Goal: Information Seeking & Learning: Learn about a topic

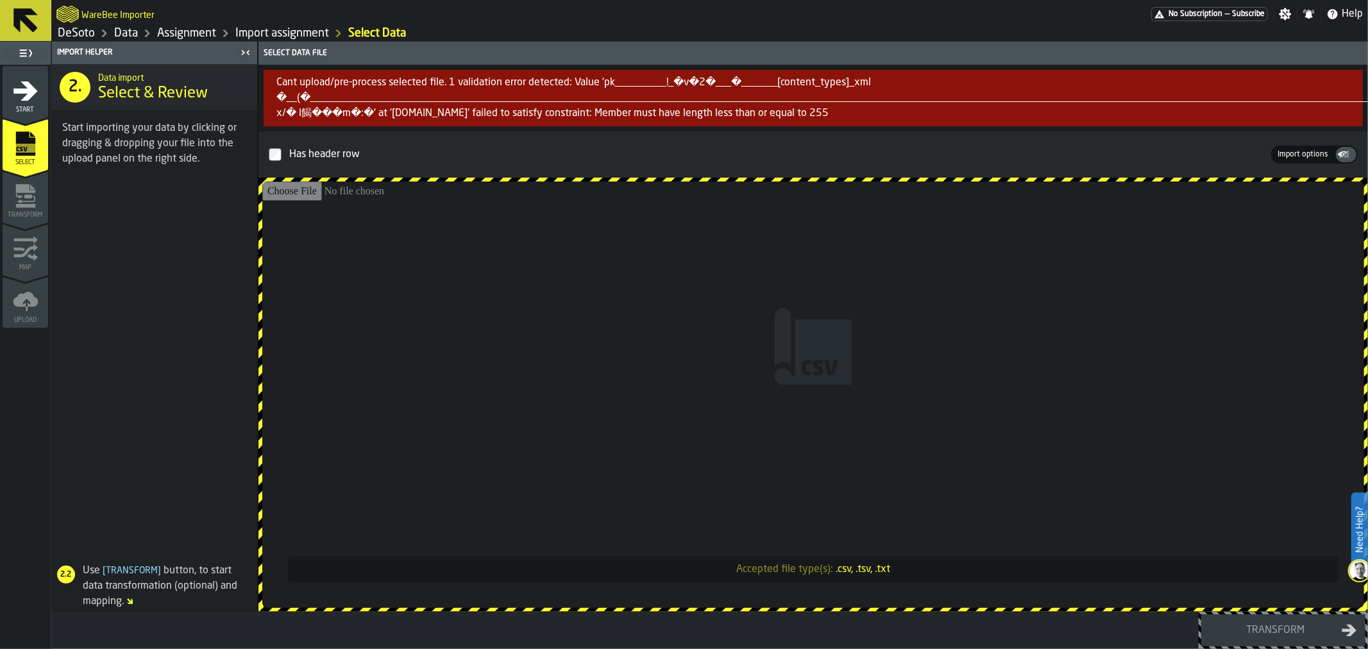
click at [16, 28] on icon at bounding box center [25, 20] width 24 height 24
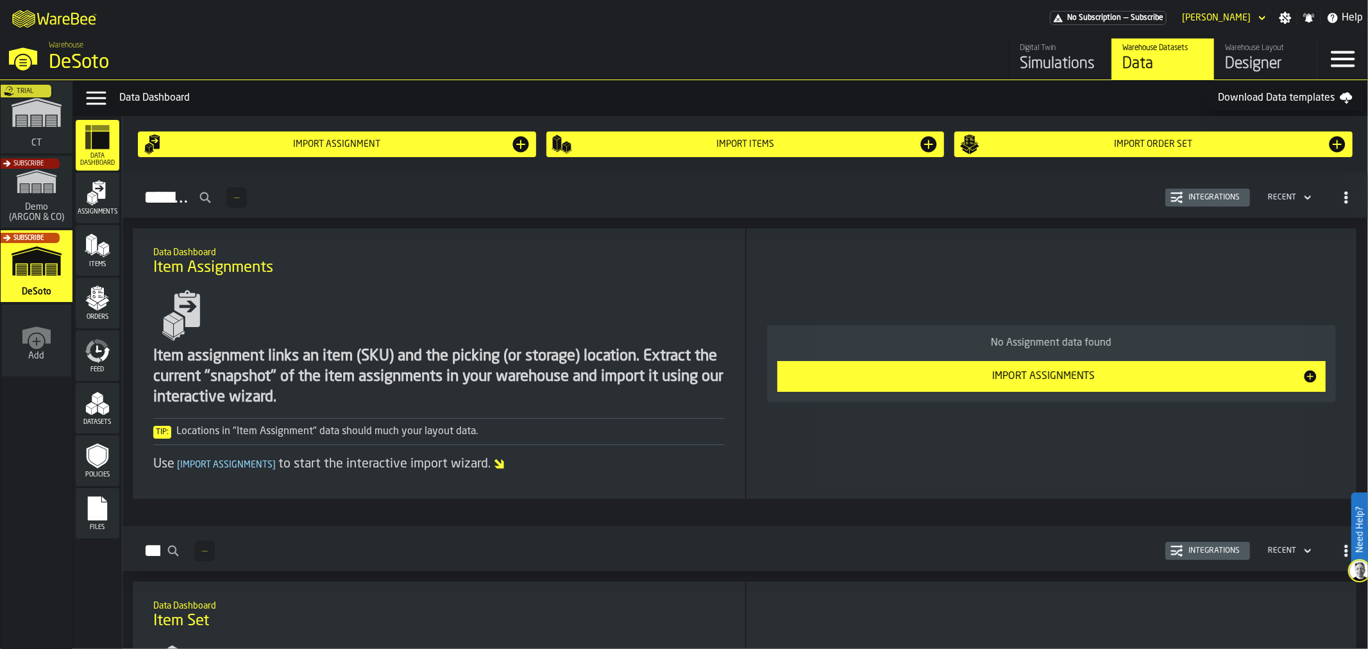
click at [35, 132] on div "Trial" at bounding box center [34, 121] width 72 height 74
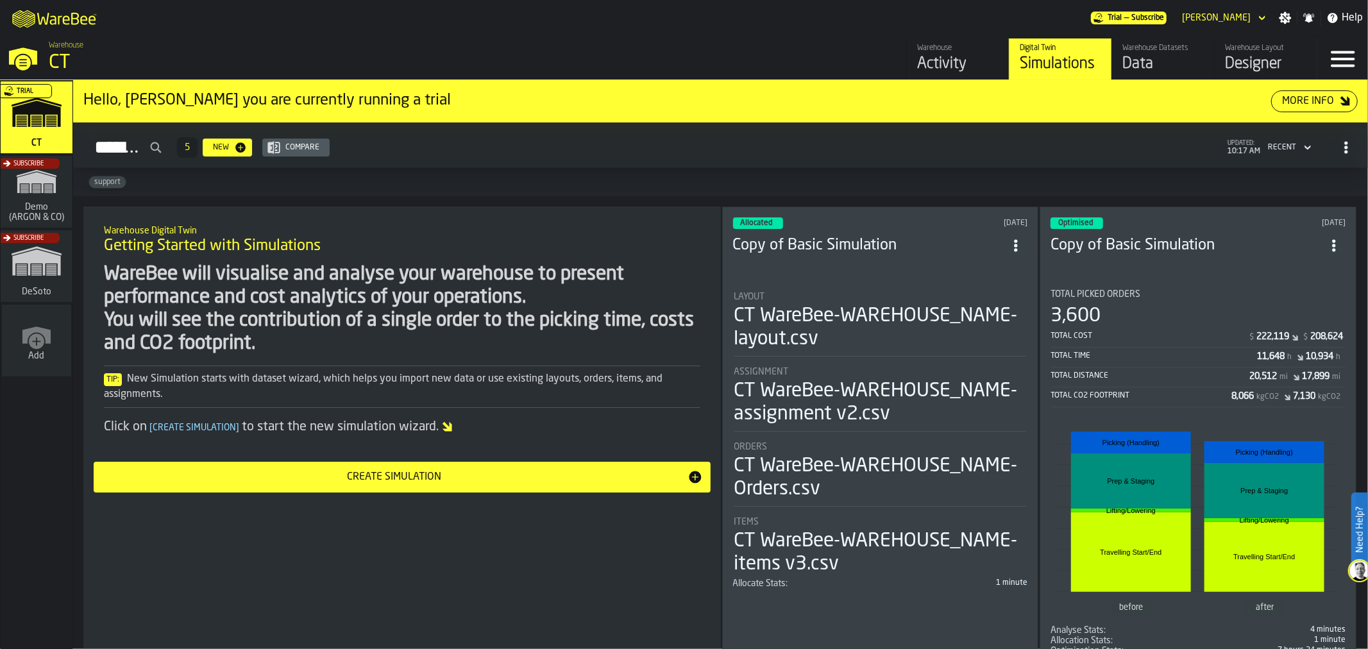
click at [8, 189] on div "Subscribe" at bounding box center [34, 195] width 72 height 74
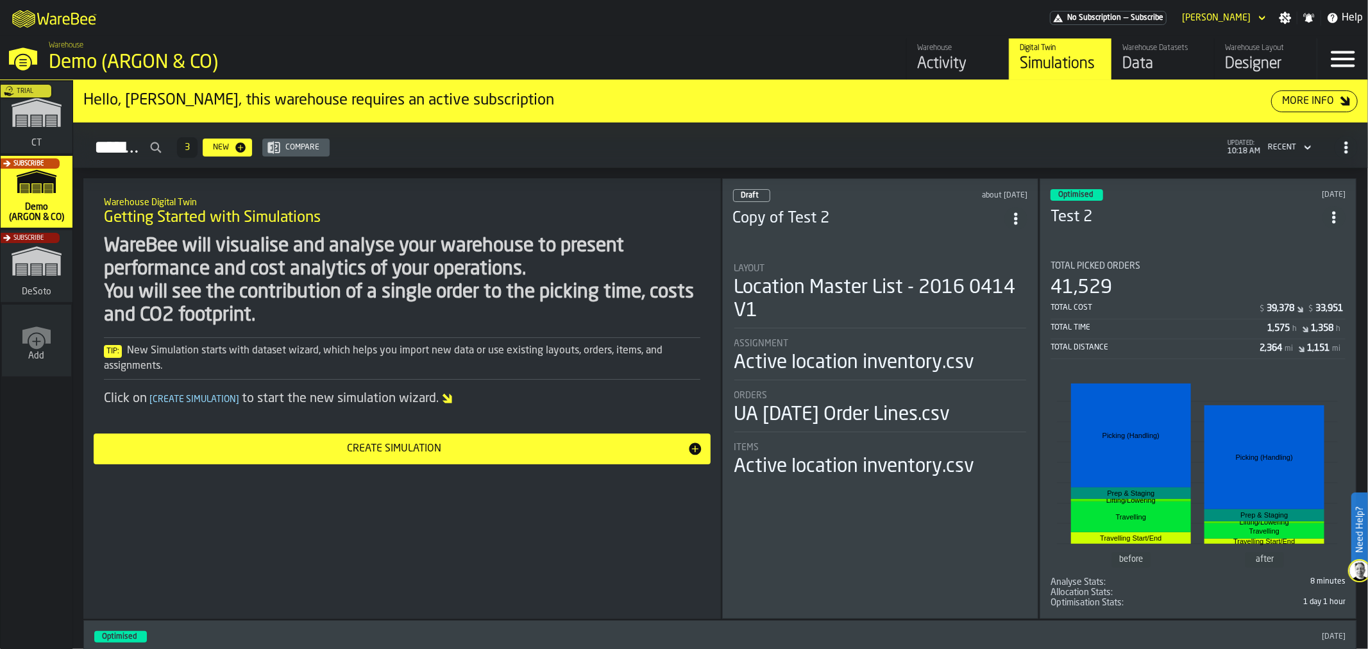
click at [925, 382] on li "Layout Location Master List - 2016 0414 V1 Assignment Active location inventory…" at bounding box center [880, 366] width 295 height 228
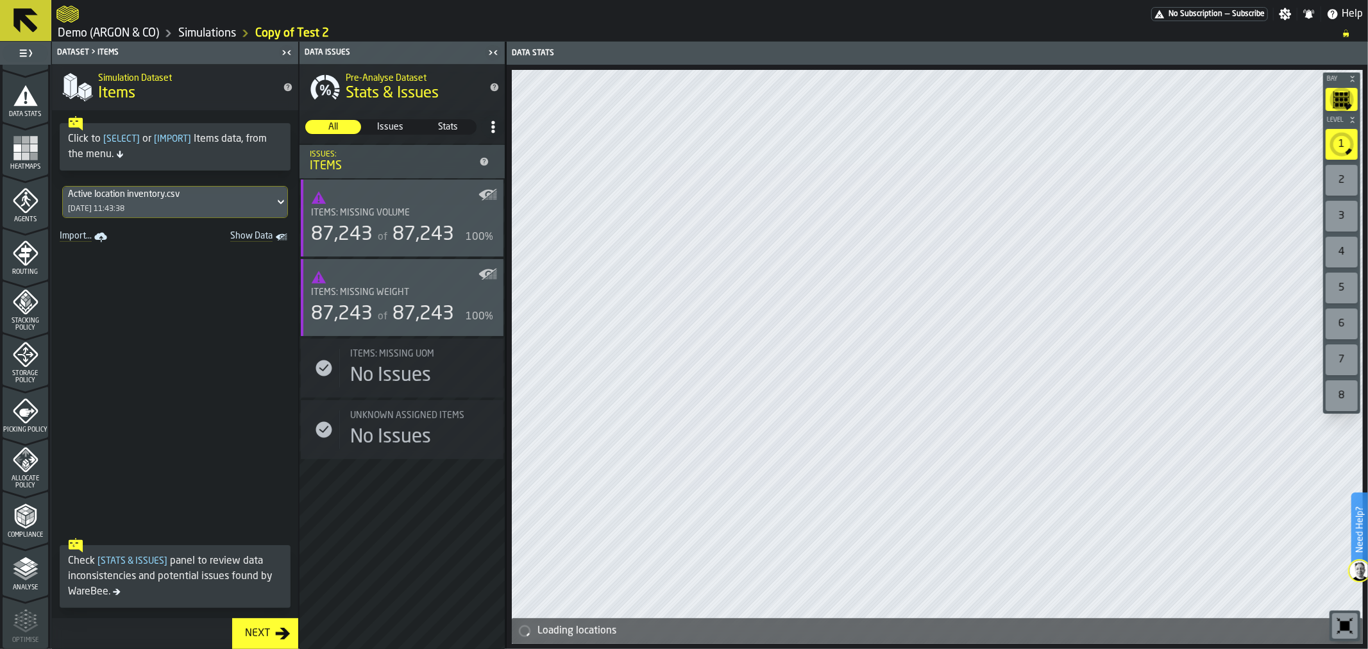
scroll to position [285, 0]
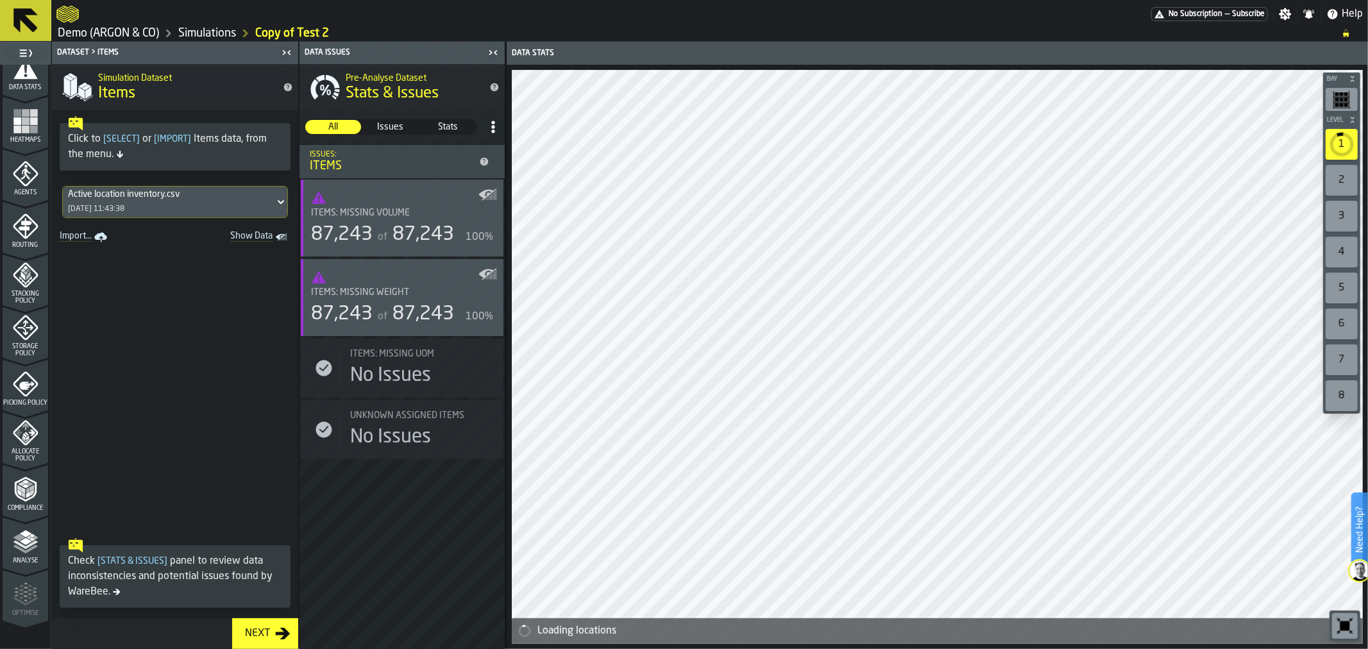
click at [20, 541] on polygon "menu Analyse" at bounding box center [25, 540] width 12 height 7
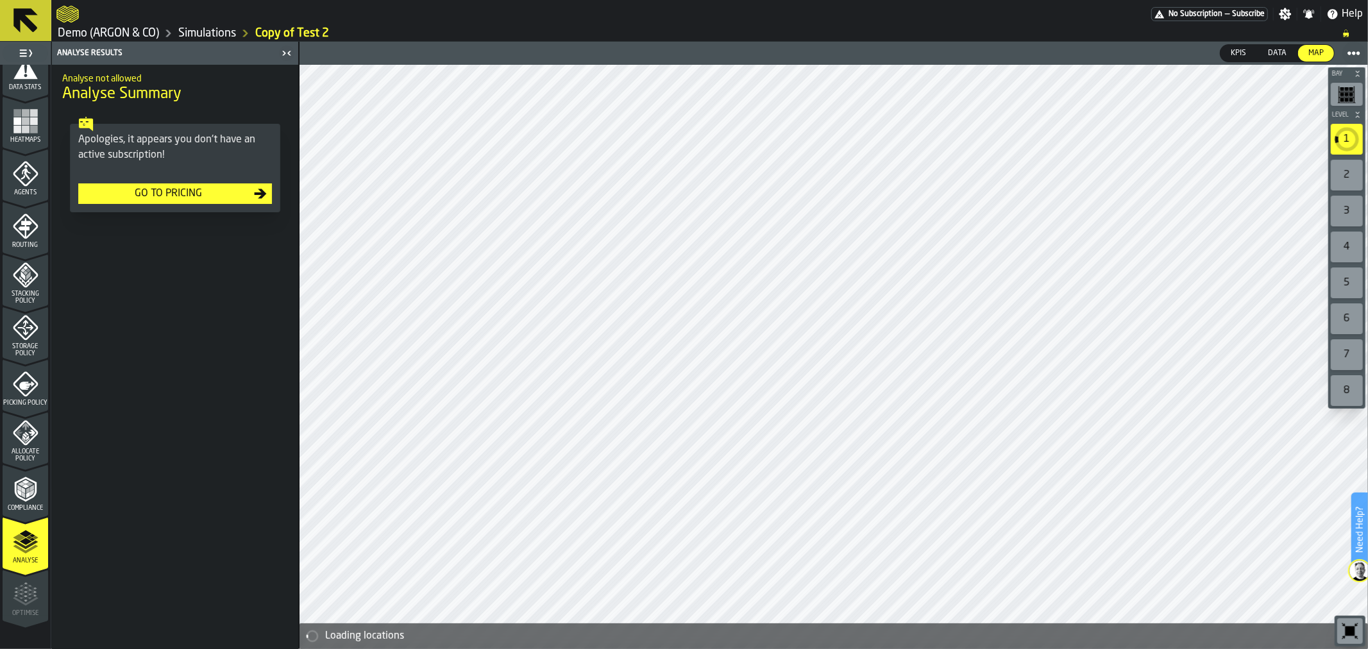
click at [185, 33] on link "Simulations" at bounding box center [207, 33] width 58 height 14
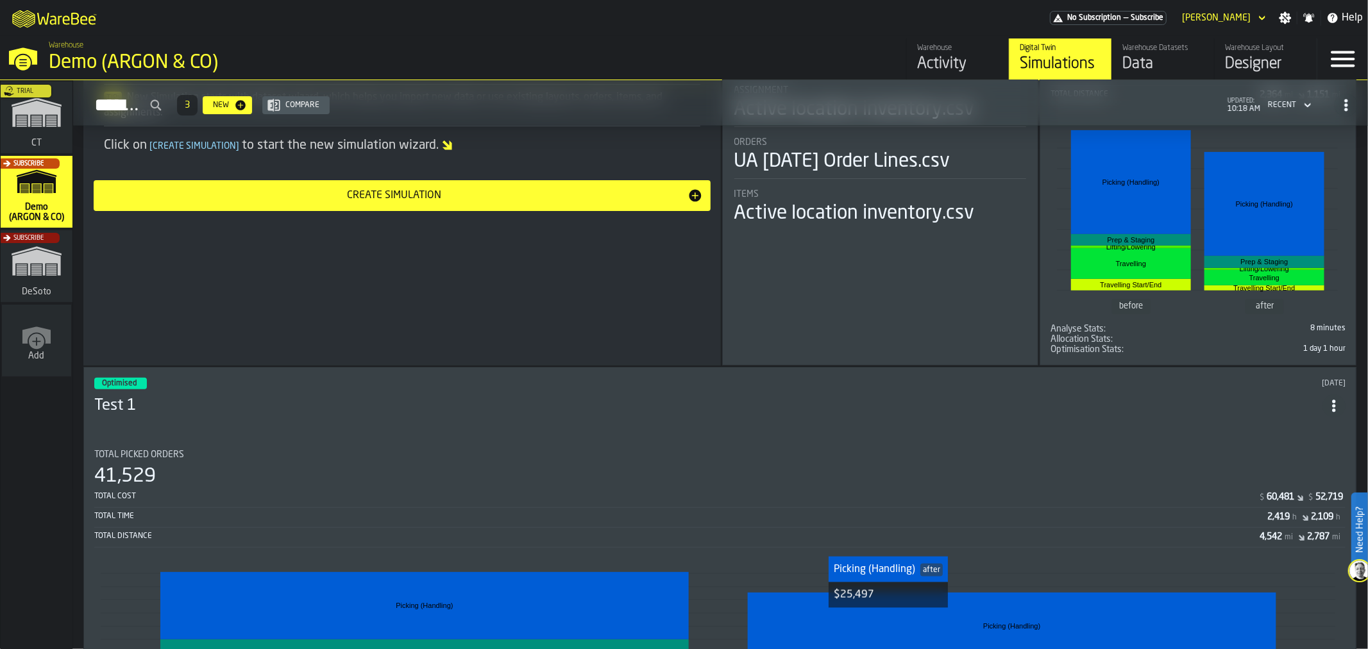
scroll to position [142, 0]
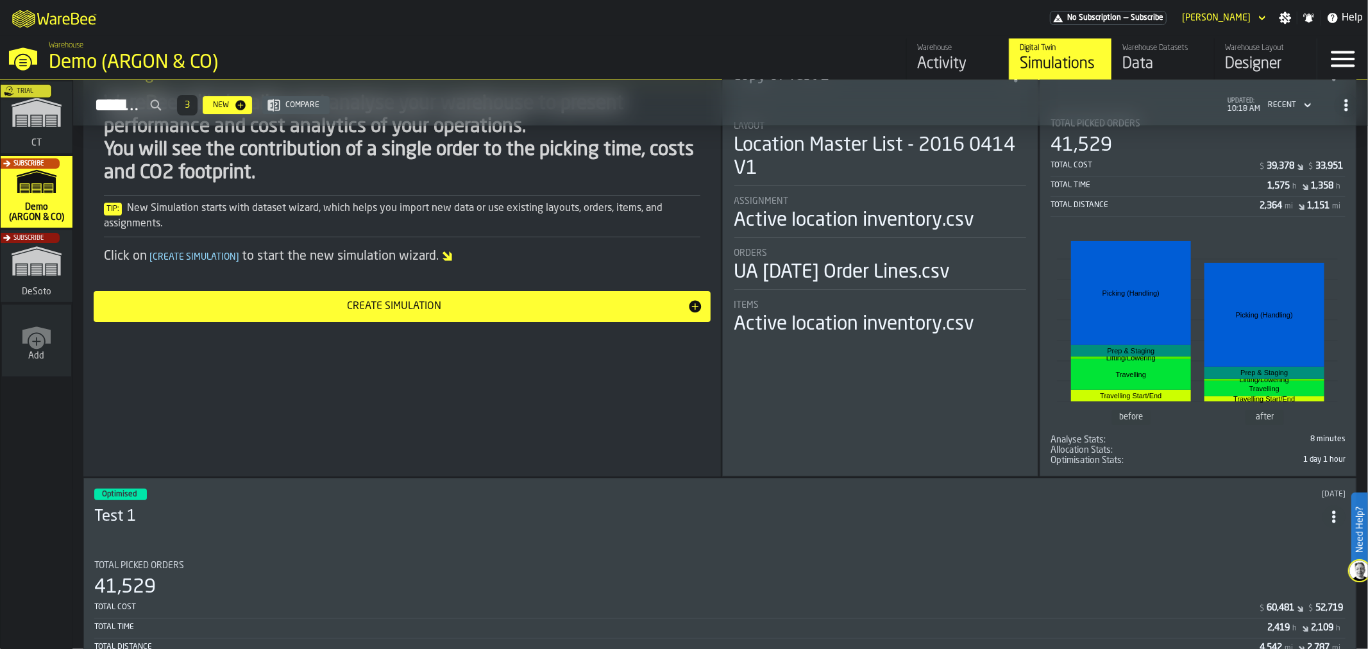
click at [394, 526] on header "Optimised [DATE] Test 1" at bounding box center [719, 514] width 1251 height 51
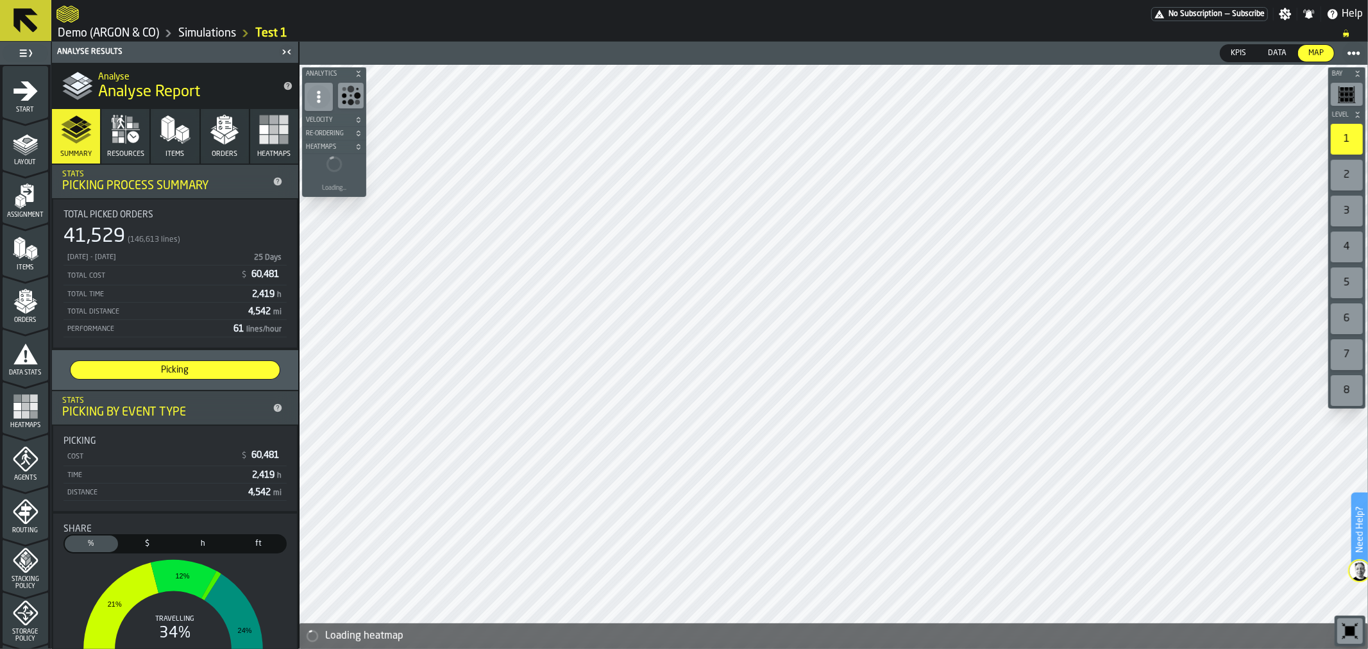
click at [128, 138] on icon "button" at bounding box center [133, 137] width 12 height 12
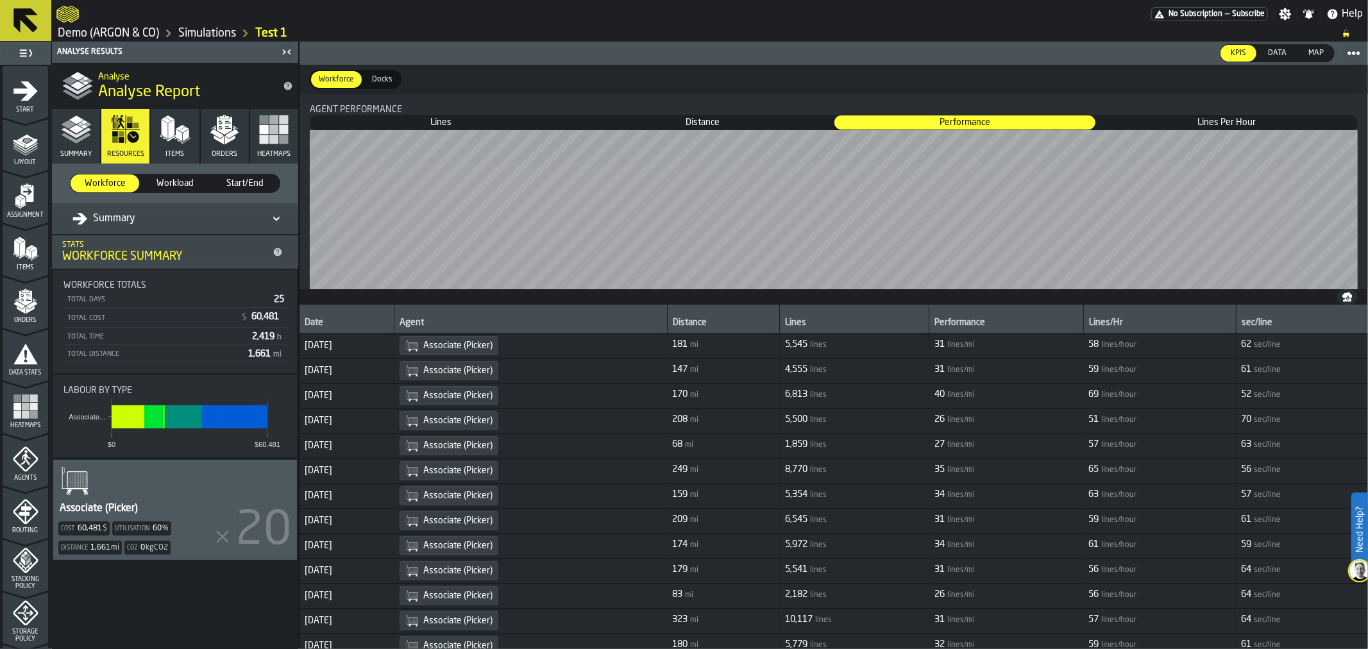
click at [80, 136] on icon "button" at bounding box center [76, 129] width 31 height 31
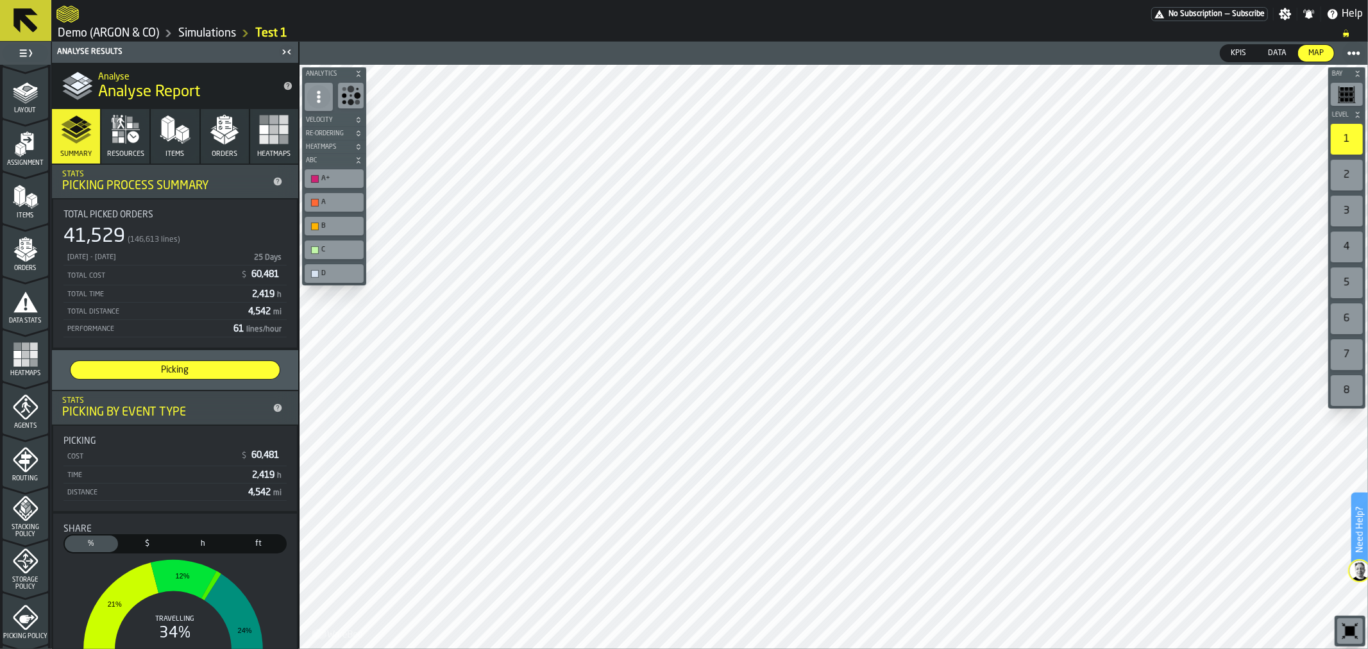
scroll to position [71, 0]
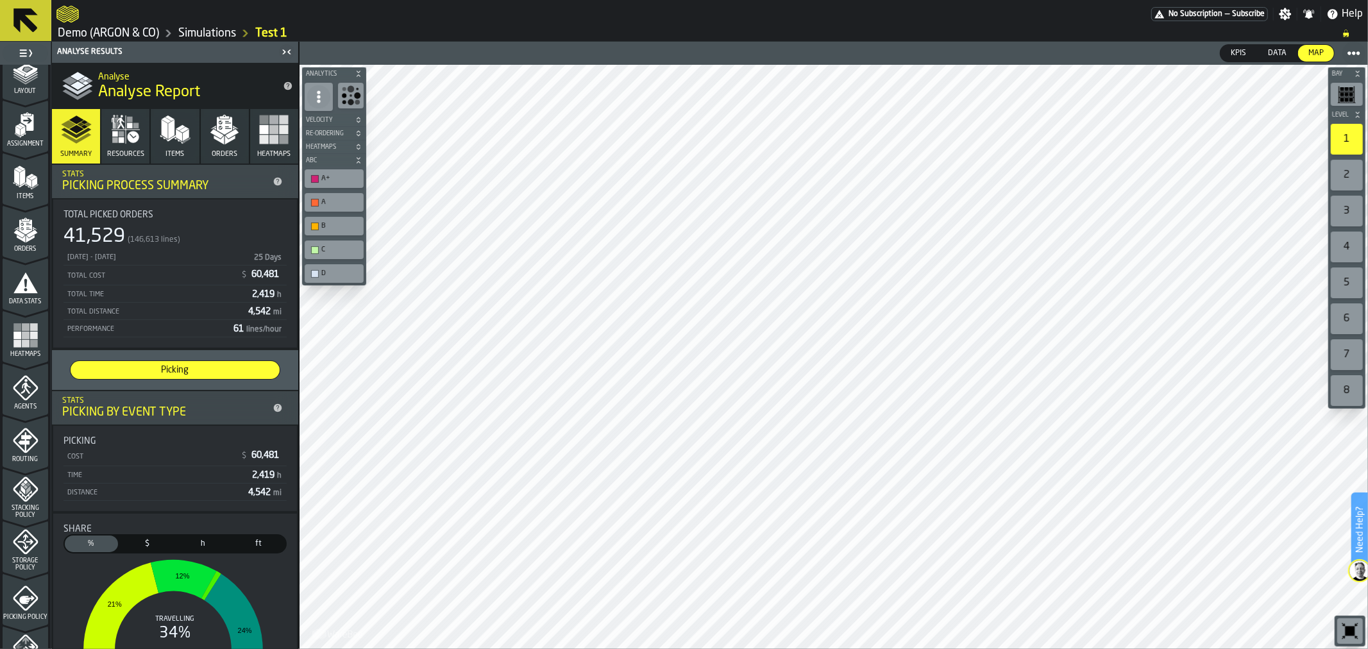
click at [20, 376] on icon "menu Agents" at bounding box center [26, 388] width 26 height 26
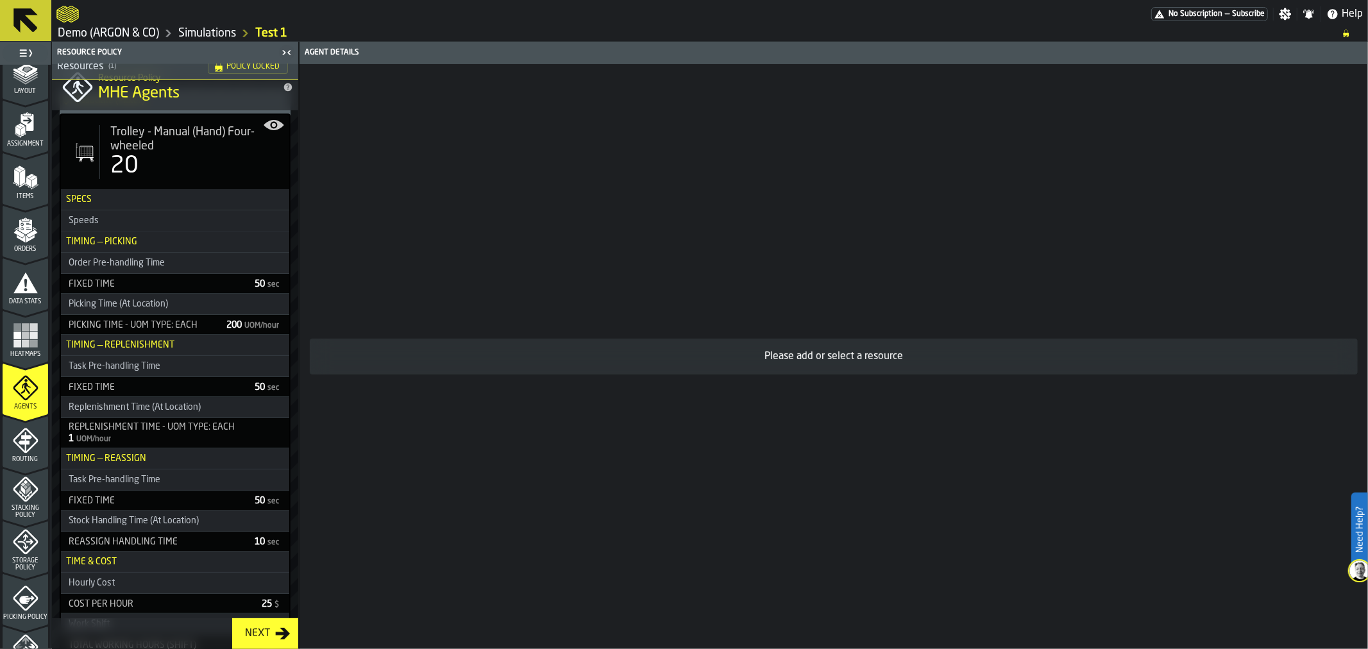
scroll to position [0, 0]
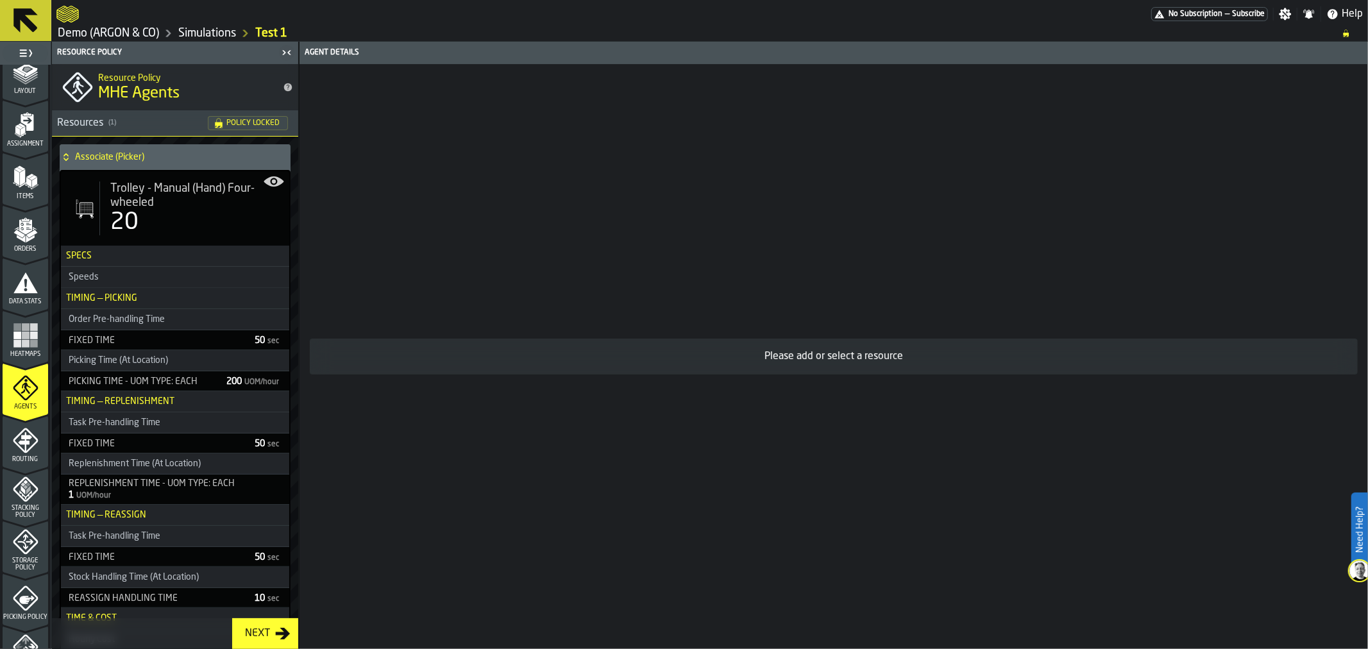
click at [171, 210] on div "20" at bounding box center [194, 223] width 169 height 26
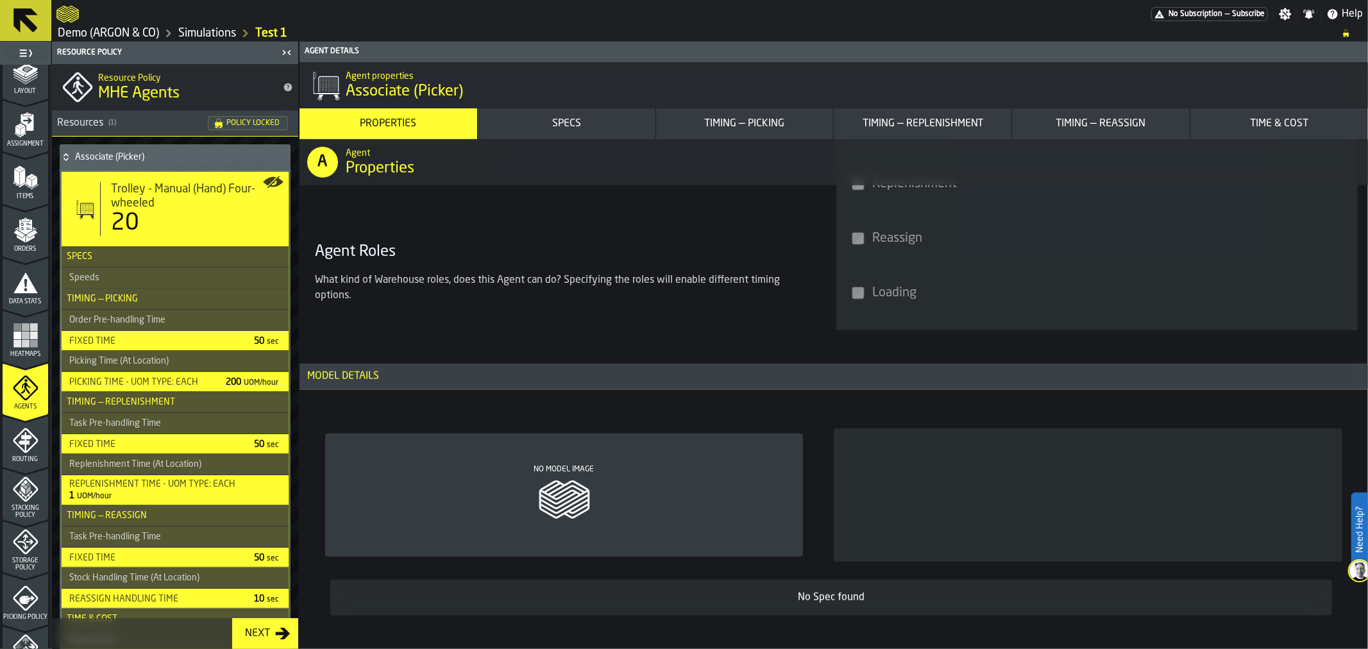
scroll to position [712, 0]
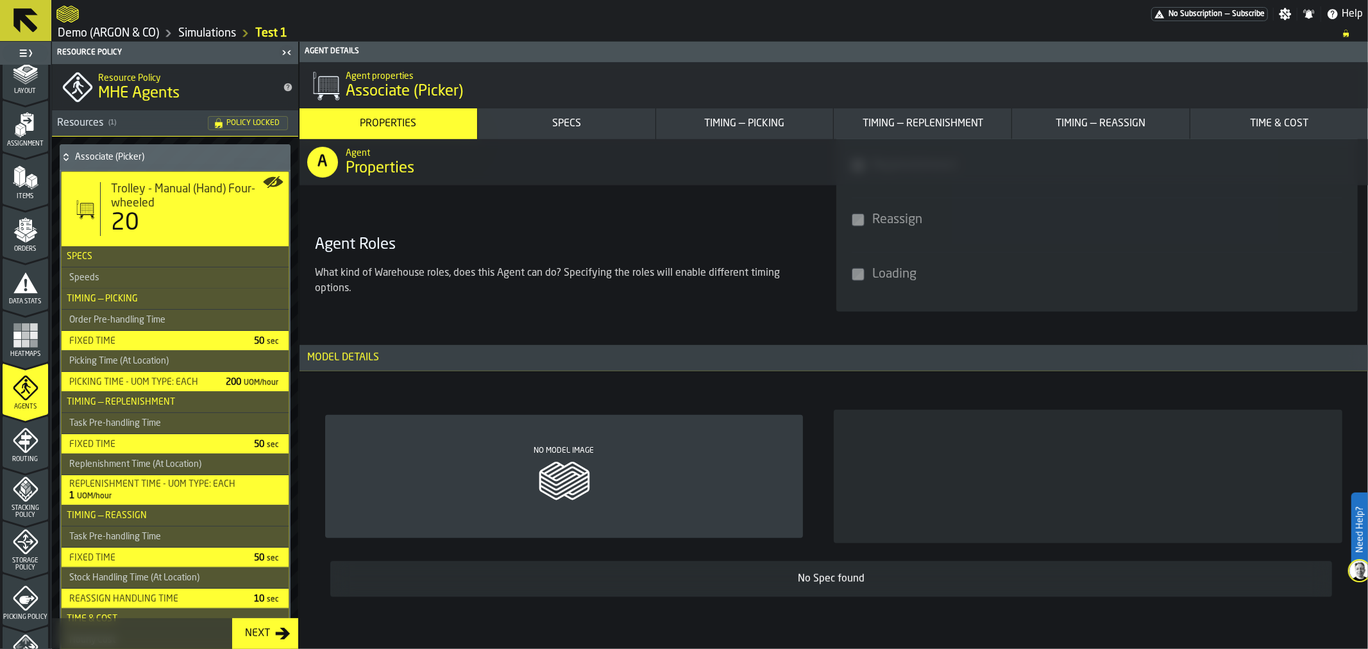
drag, startPoint x: 26, startPoint y: 446, endPoint x: 22, endPoint y: 541, distance: 95.6
click at [26, 446] on icon "menu Routing" at bounding box center [26, 441] width 26 height 26
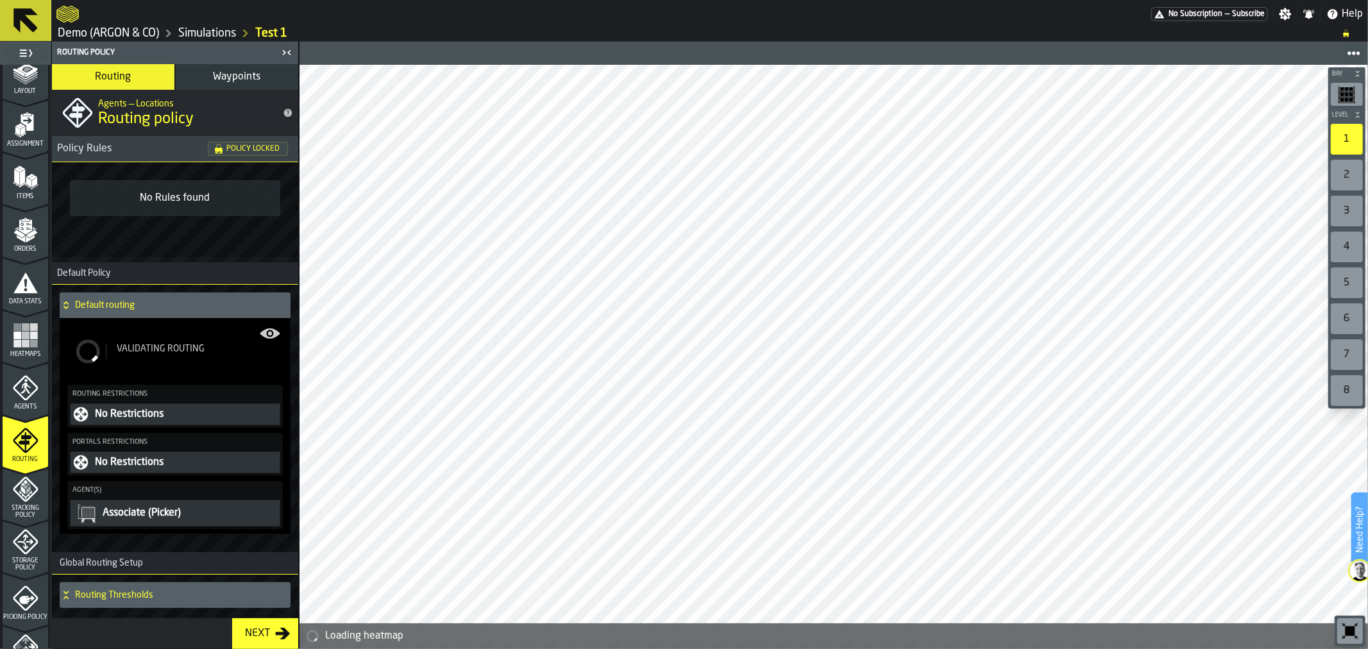
scroll to position [214, 0]
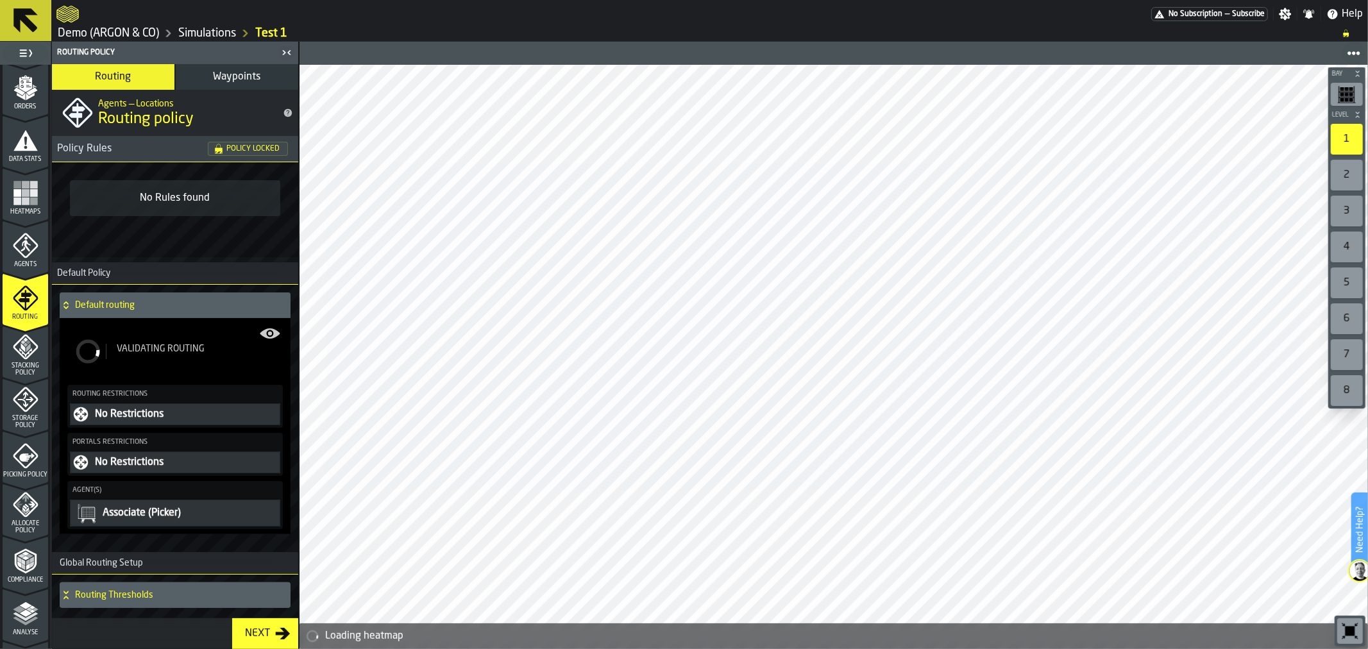
click at [26, 537] on icon "menu Allocate Policy" at bounding box center [26, 536] width 46 height 12
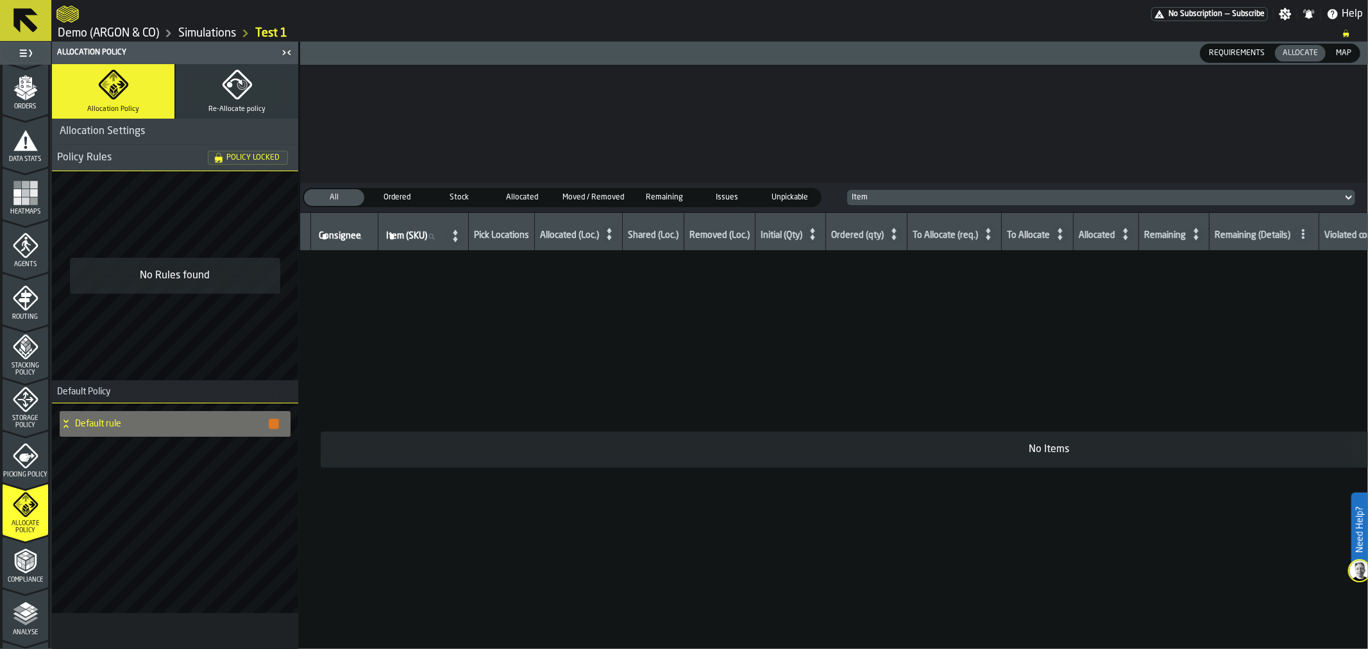
click at [20, 406] on icon "menu Storage Policy" at bounding box center [26, 400] width 26 height 26
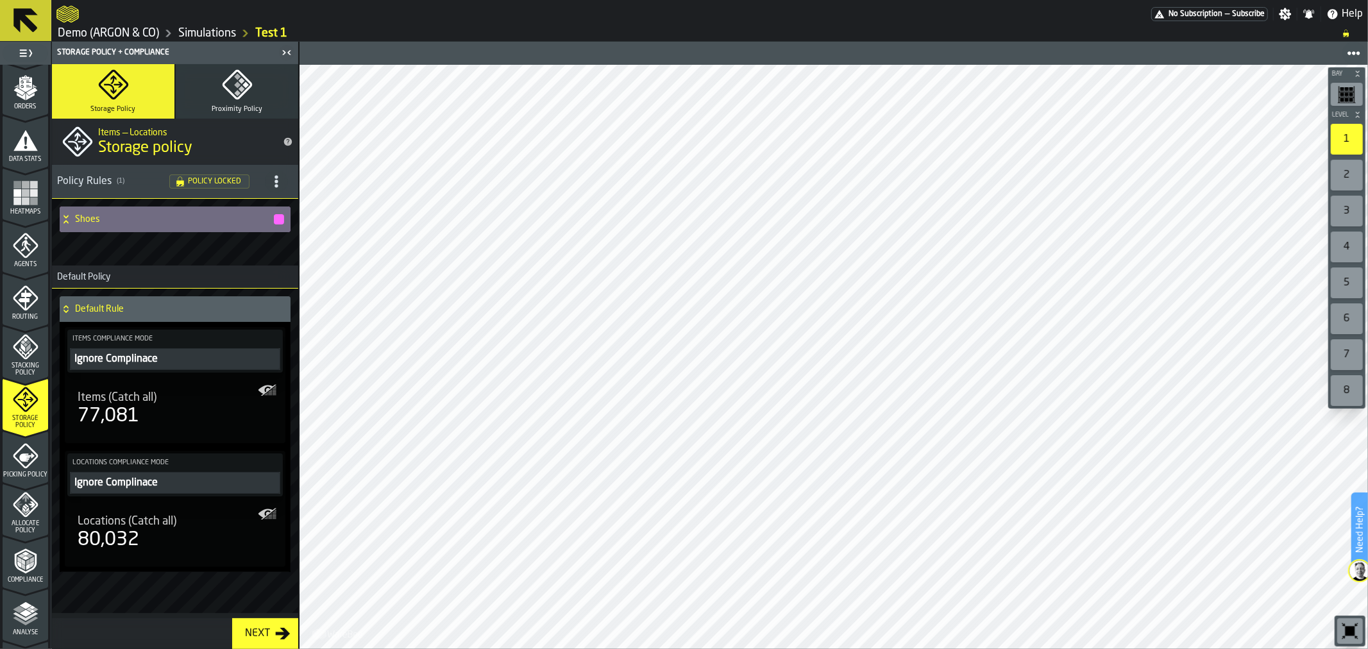
click at [29, 405] on icon "menu Storage Policy" at bounding box center [25, 399] width 25 height 25
click at [15, 471] on span "Picking Policy" at bounding box center [26, 474] width 46 height 7
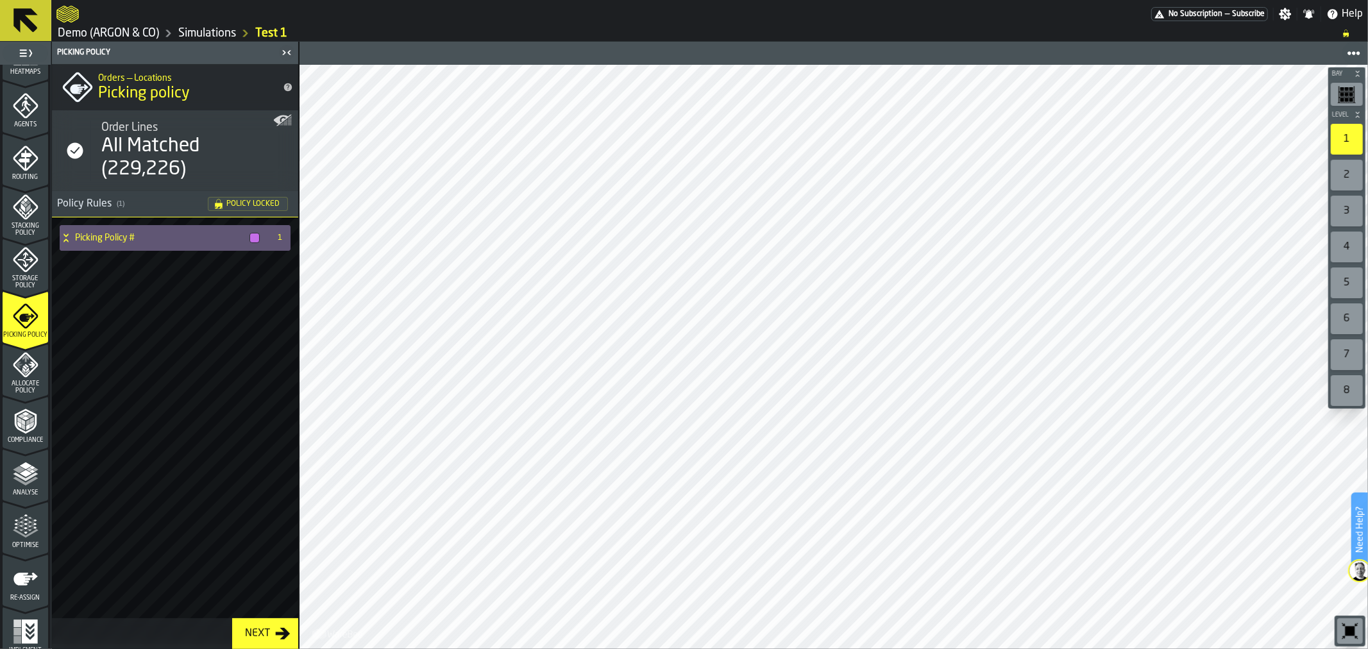
scroll to position [356, 0]
click at [21, 421] on polyline "menu Compliance" at bounding box center [23, 419] width 4 height 6
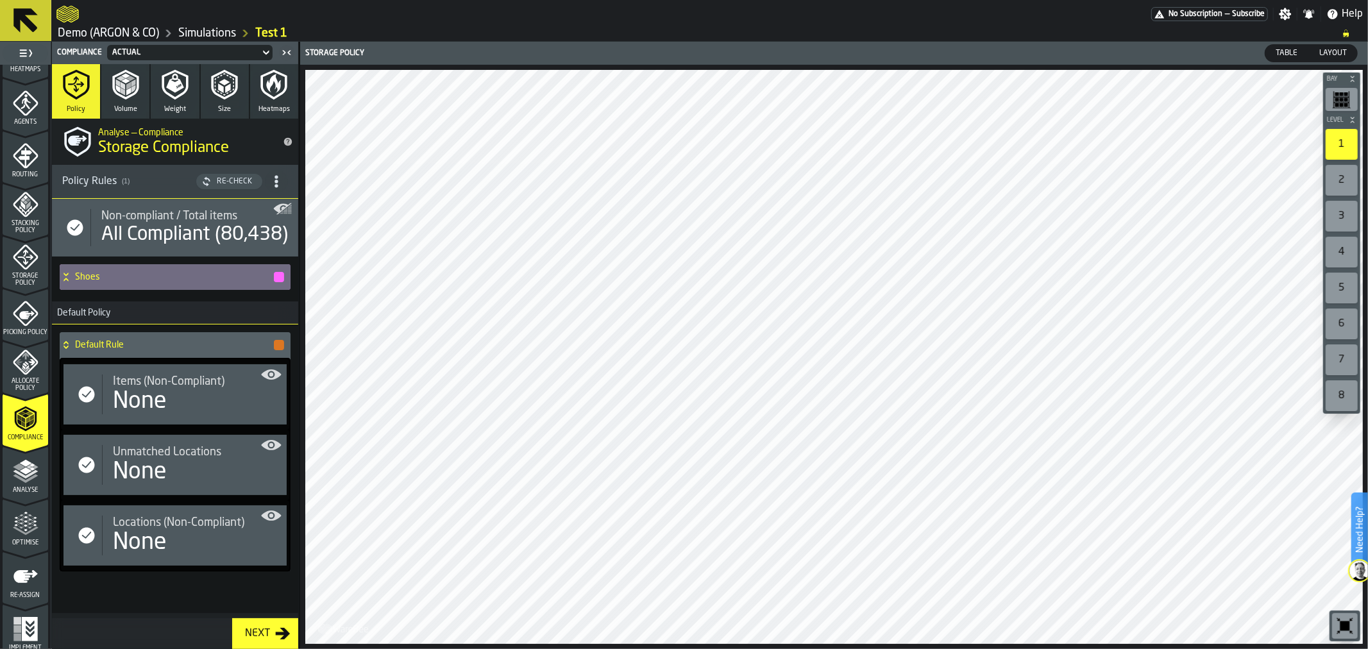
click at [26, 471] on polygon "menu Analyse" at bounding box center [25, 470] width 12 height 7
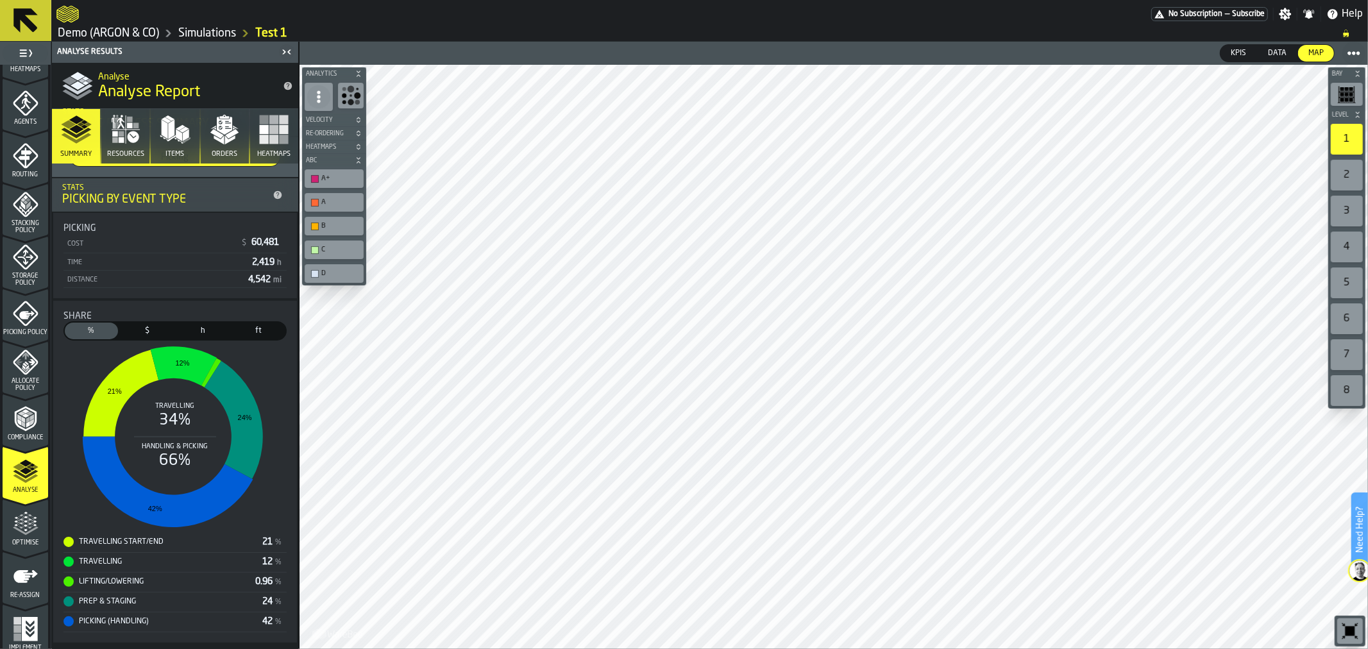
scroll to position [232, 0]
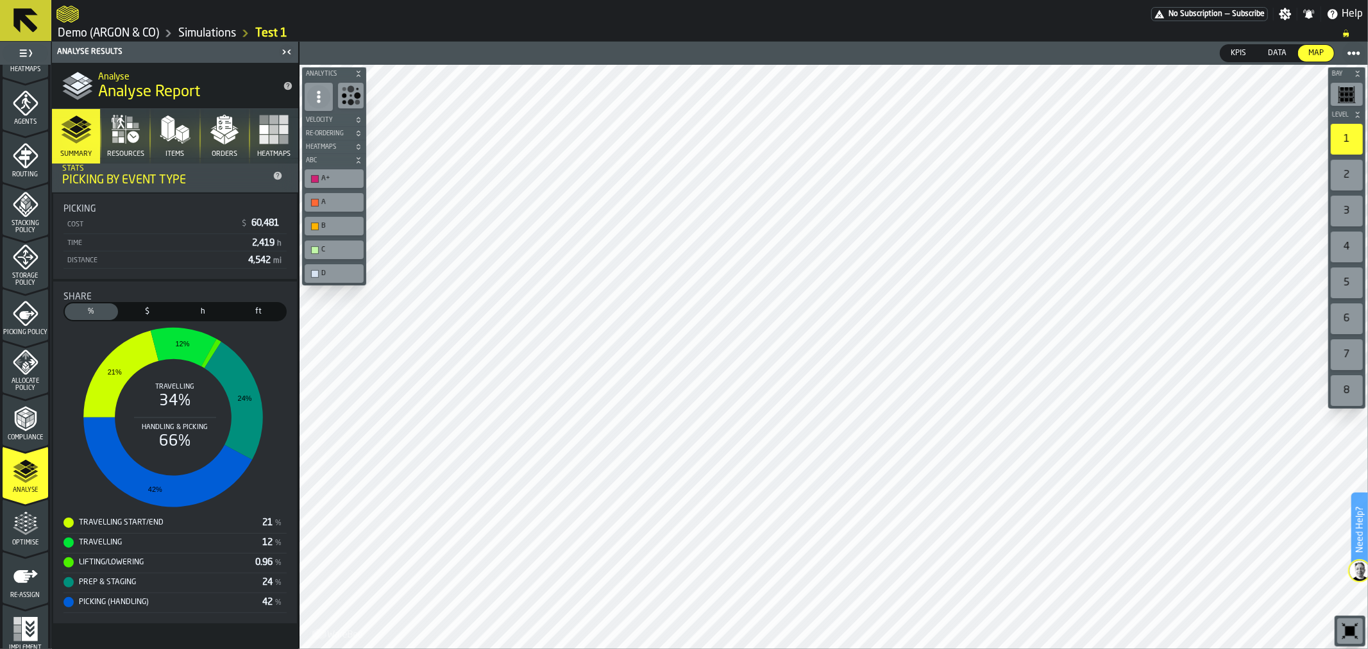
click at [136, 131] on icon "button" at bounding box center [125, 129] width 31 height 31
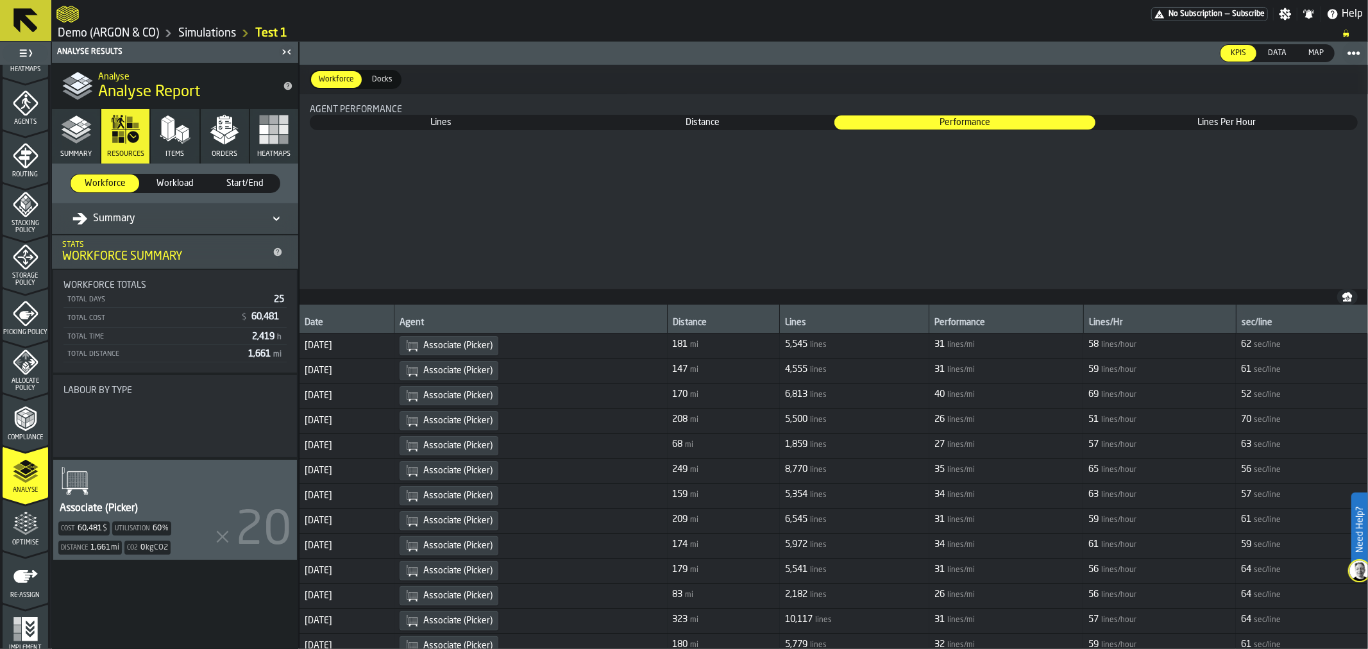
scroll to position [0, 0]
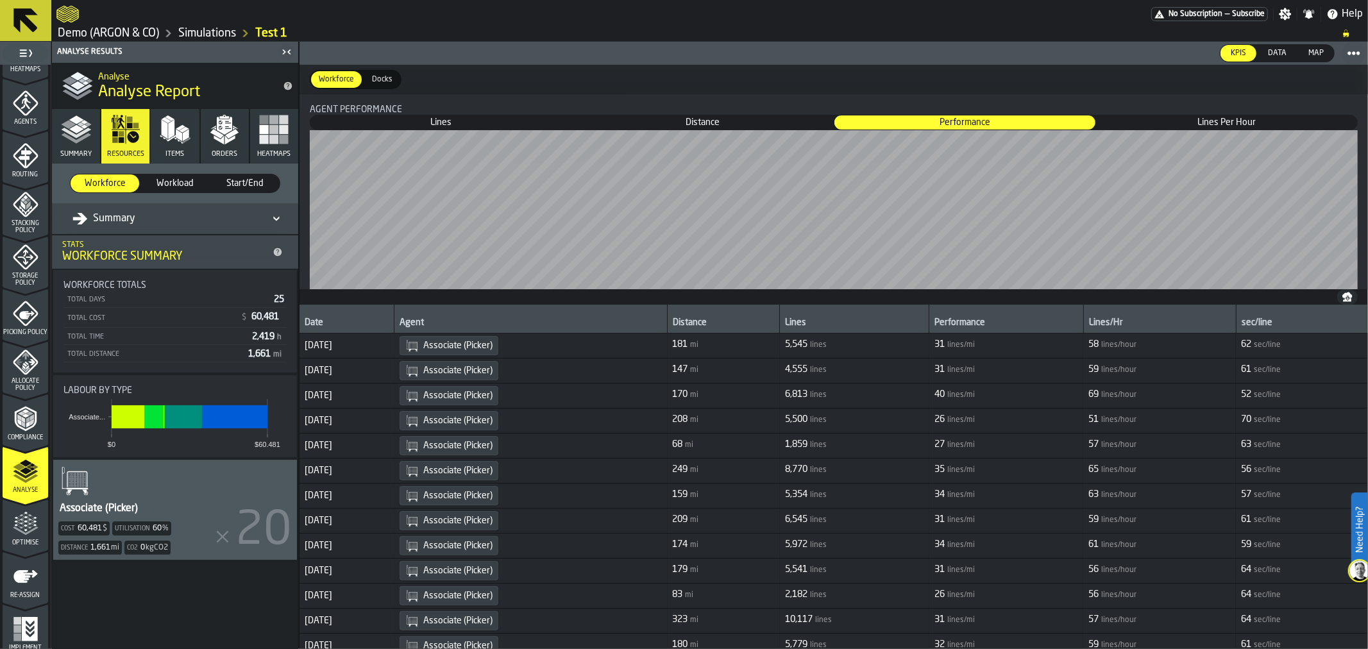
click at [430, 124] on span "Lines" at bounding box center [441, 122] width 260 height 13
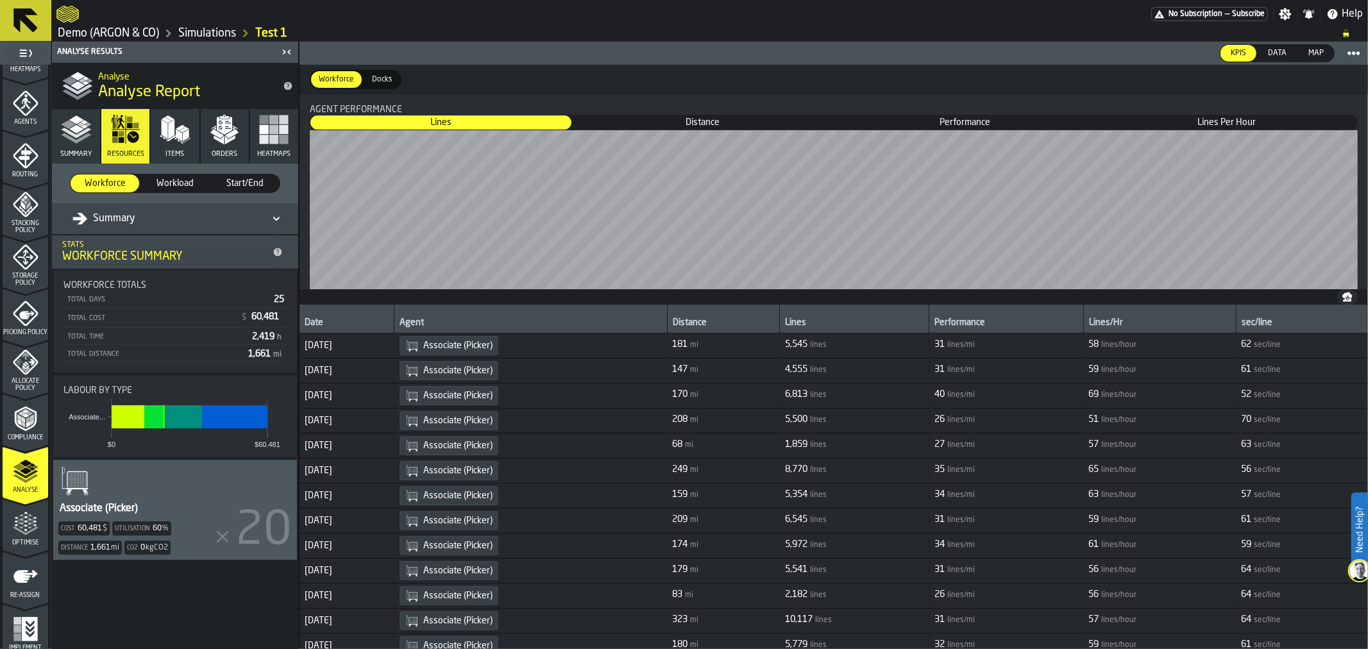
click at [696, 119] on span "Distance" at bounding box center [703, 122] width 260 height 13
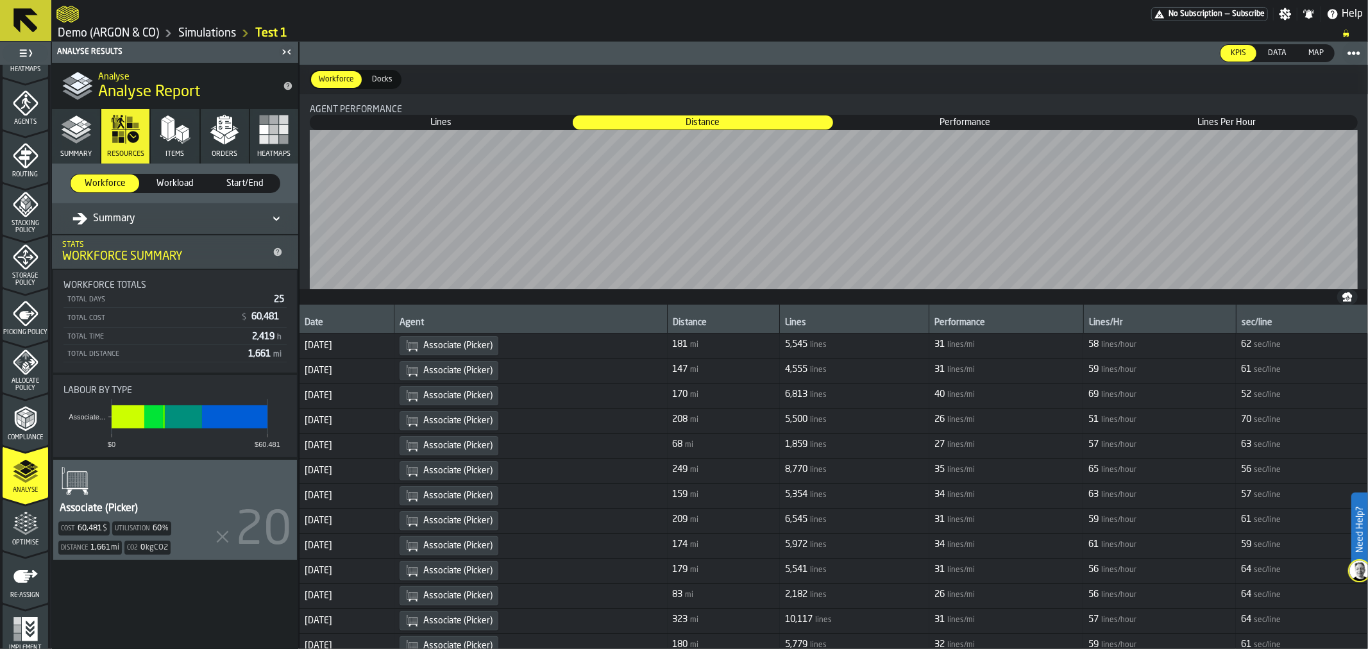
click at [985, 119] on span "Performance" at bounding box center [965, 122] width 260 height 13
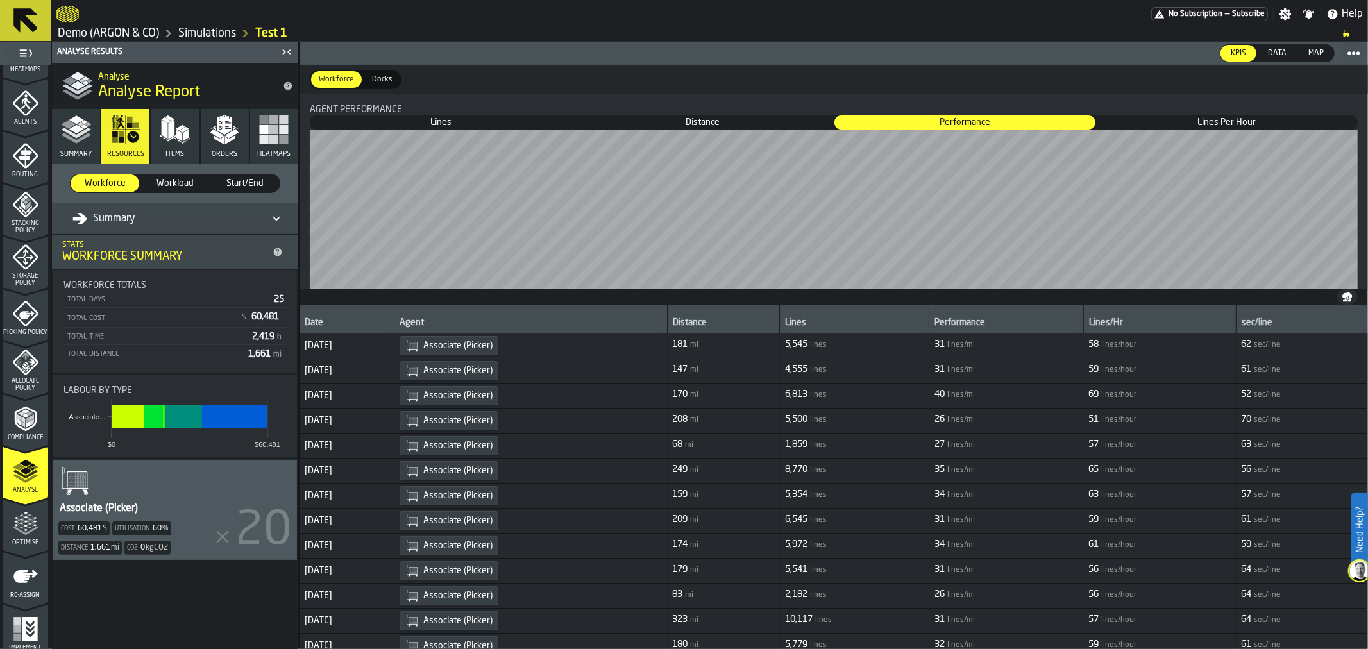
click at [1251, 118] on span "Lines Per Hour" at bounding box center [1227, 122] width 260 height 13
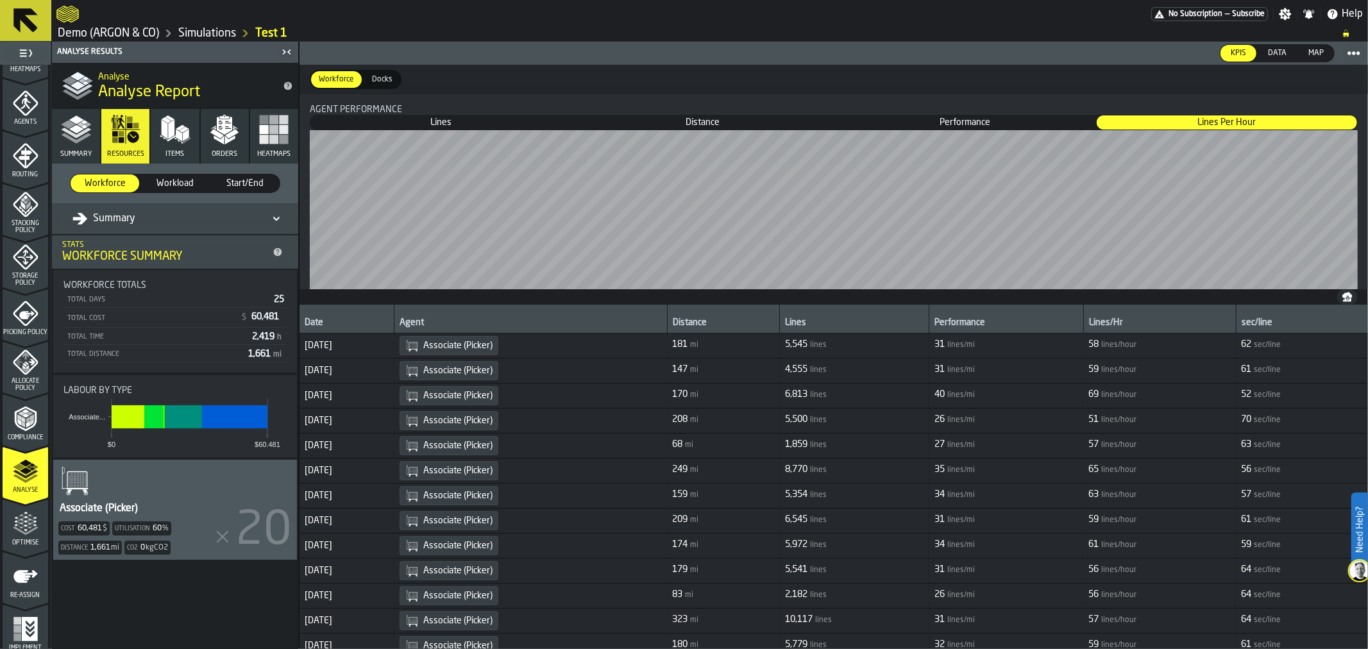
click at [24, 521] on polygon "menu Optimise" at bounding box center [25, 521] width 3 height 3
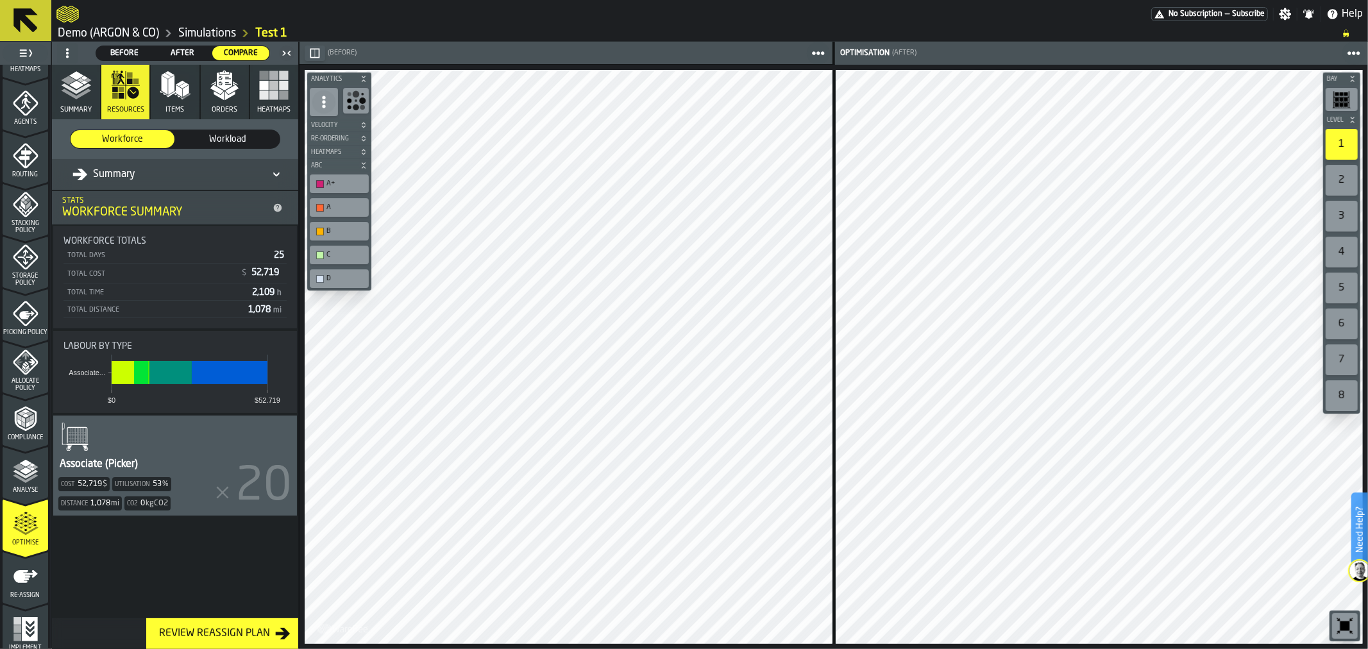
click at [221, 28] on link "Simulations" at bounding box center [207, 33] width 58 height 14
